Goal: Task Accomplishment & Management: Use online tool/utility

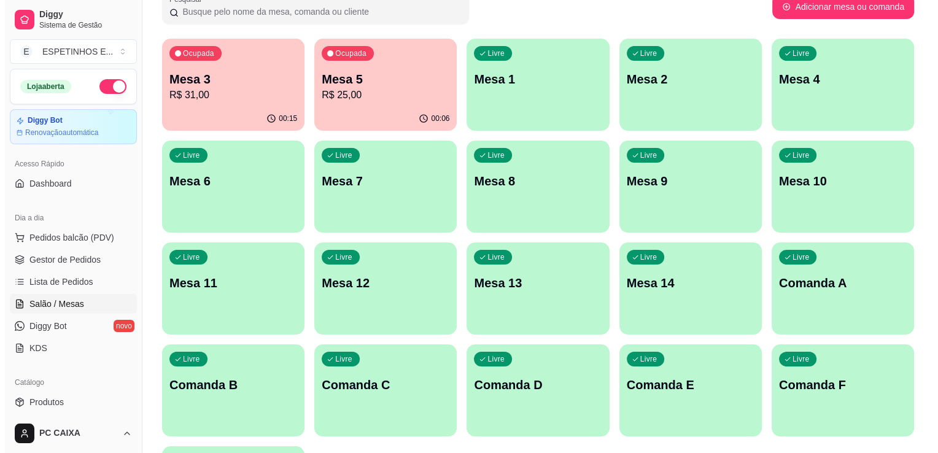
scroll to position [91, 0]
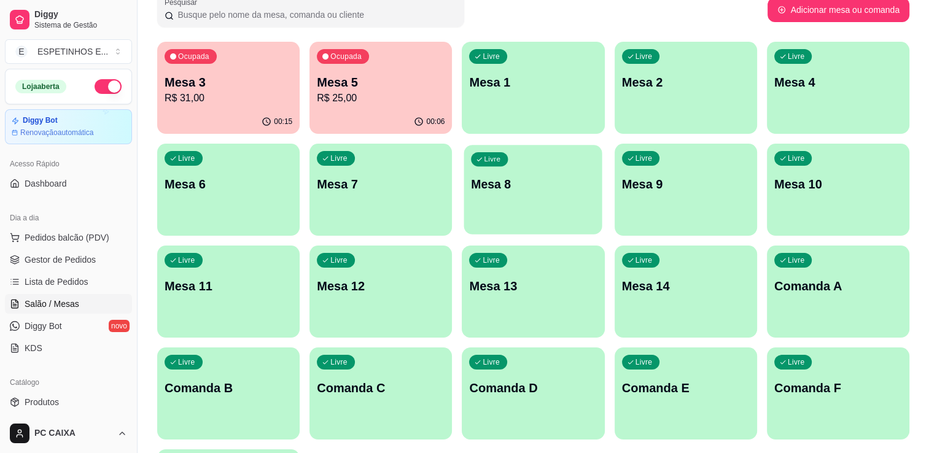
click at [556, 219] on div "Livre Mesa 8" at bounding box center [533, 182] width 138 height 75
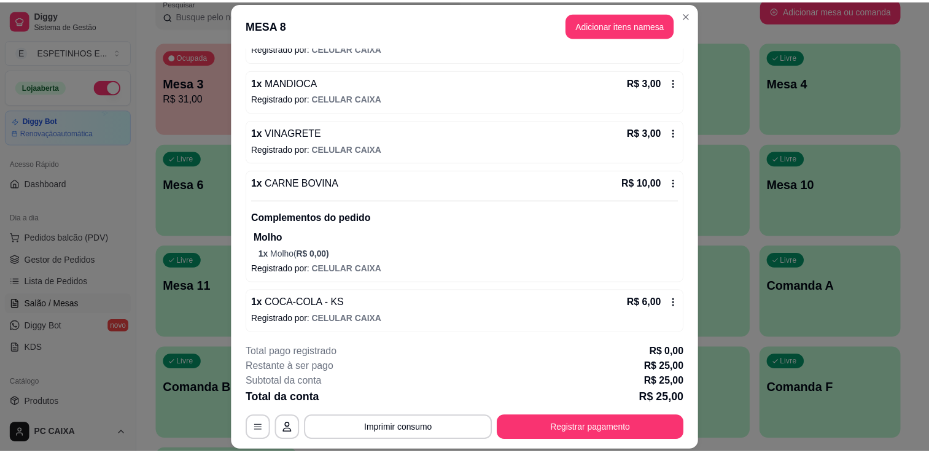
scroll to position [0, 0]
